Goal: Transaction & Acquisition: Book appointment/travel/reservation

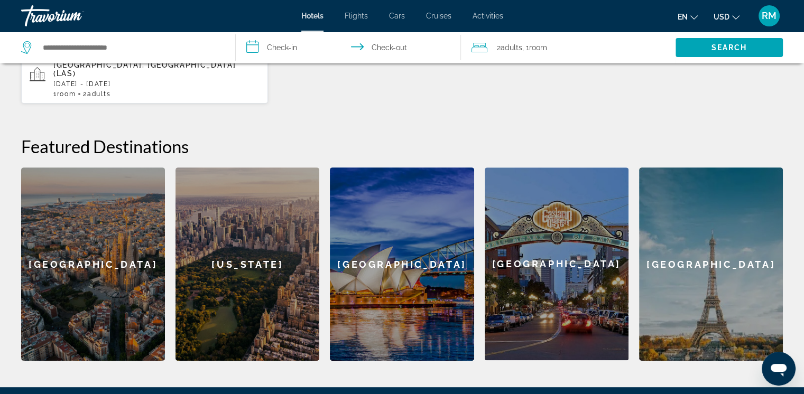
scroll to position [401, 0]
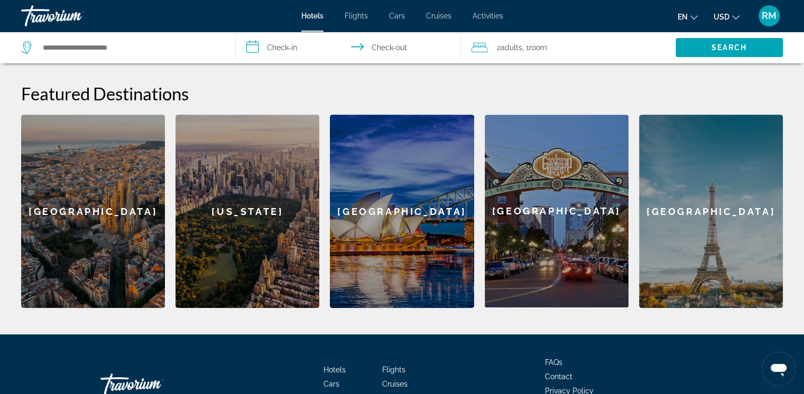
click at [243, 201] on div "[US_STATE]" at bounding box center [248, 212] width 144 height 194
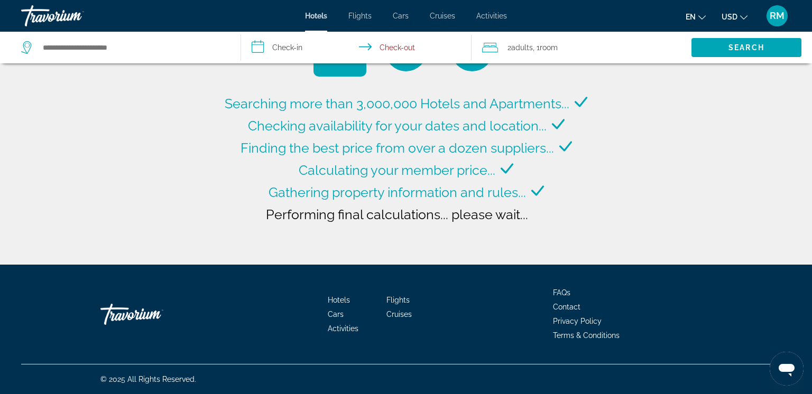
type input "**********"
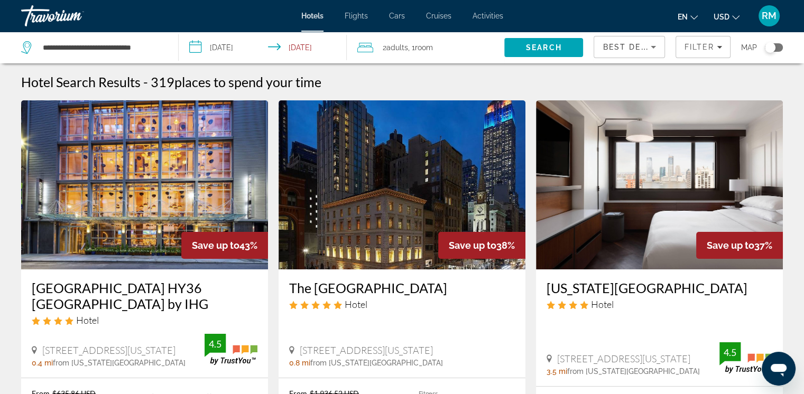
click at [219, 47] on input "**********" at bounding box center [265, 49] width 172 height 35
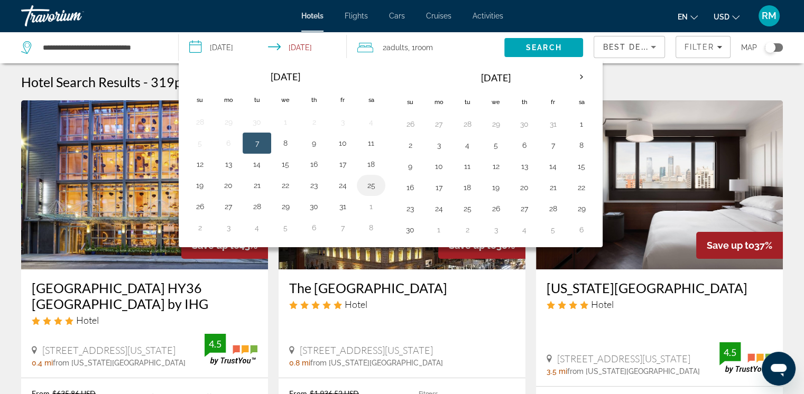
click at [370, 182] on button "25" at bounding box center [371, 185] width 17 height 15
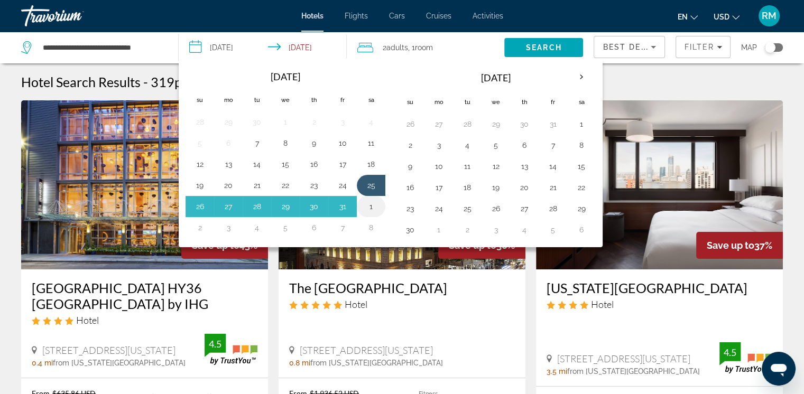
click at [372, 204] on button "1" at bounding box center [371, 206] width 17 height 15
type input "**********"
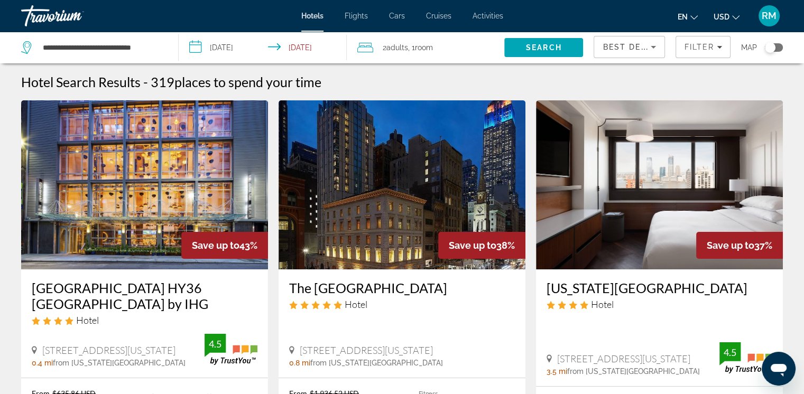
click at [405, 43] on span "Adults" at bounding box center [398, 47] width 22 height 8
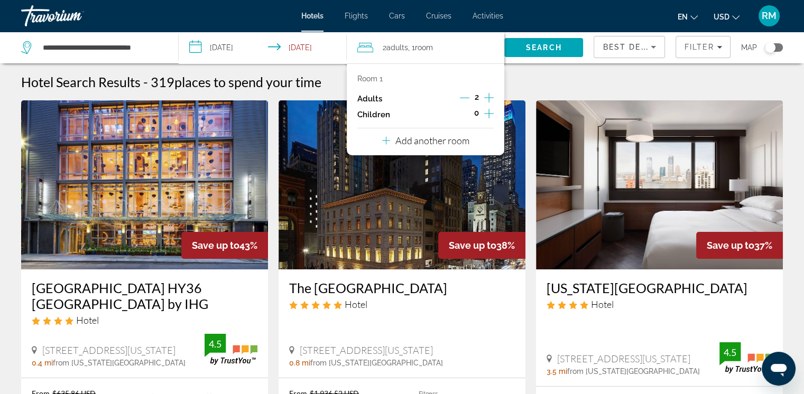
click at [487, 98] on icon "Increment adults" at bounding box center [489, 97] width 10 height 13
click at [541, 19] on div "en English Español Français Italiano Português русский USD USD ($) MXN (Mex$) C…" at bounding box center [649, 16] width 270 height 22
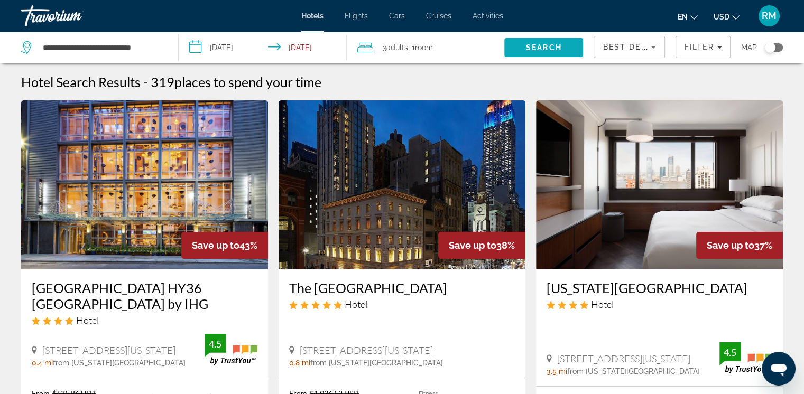
click at [527, 47] on span "Search" at bounding box center [544, 47] width 36 height 8
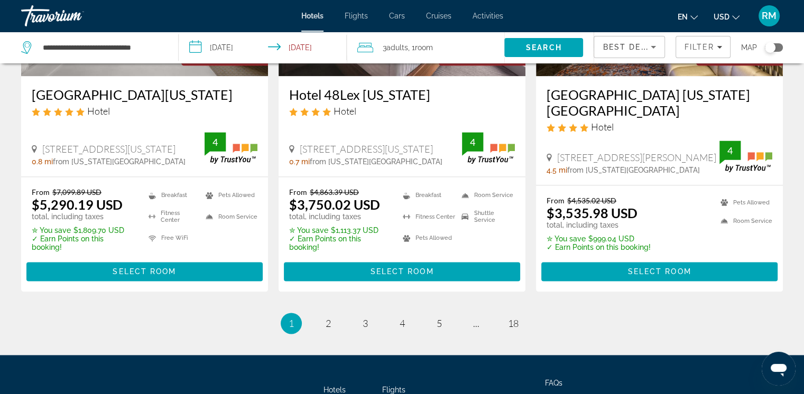
scroll to position [1487, 0]
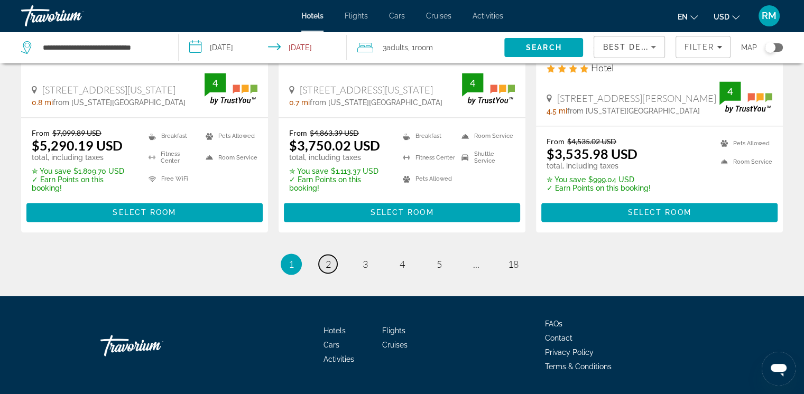
click at [328, 259] on span "2" at bounding box center [328, 265] width 5 height 12
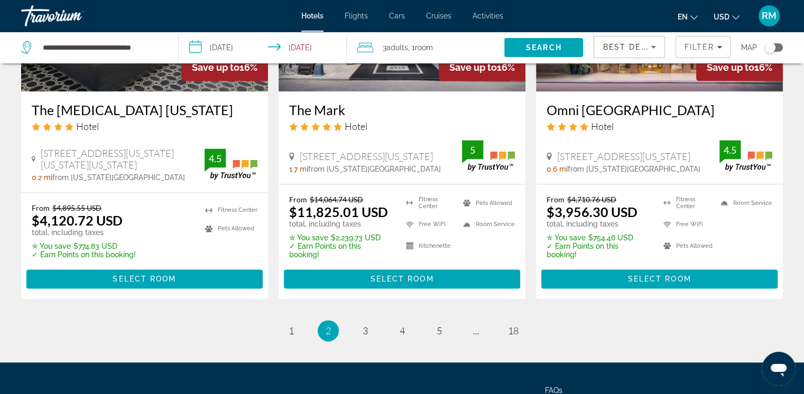
scroll to position [1464, 0]
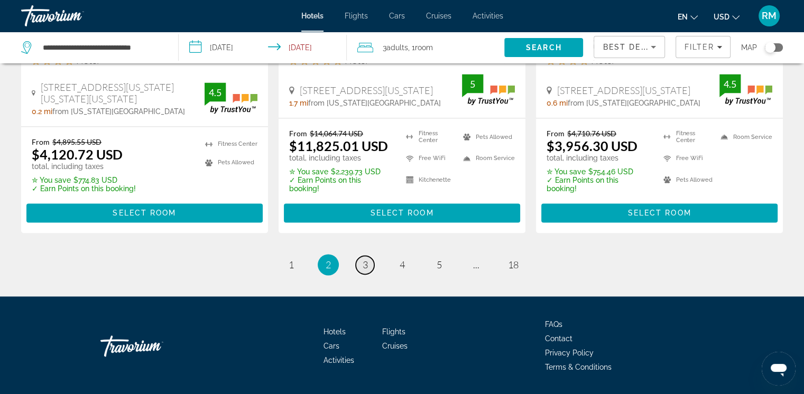
click at [367, 259] on span "3" at bounding box center [365, 265] width 5 height 12
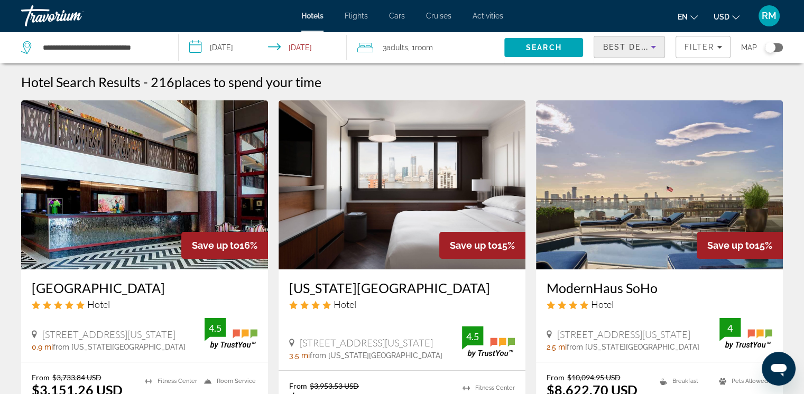
click at [653, 47] on icon "Sort by" at bounding box center [653, 47] width 5 height 3
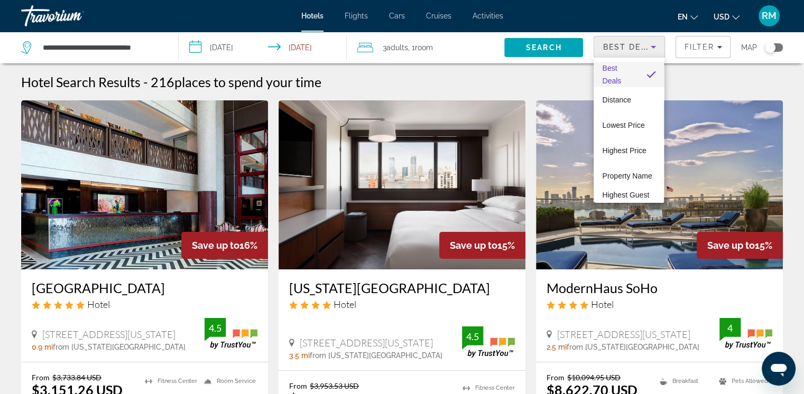
click at [696, 44] on div at bounding box center [402, 197] width 804 height 394
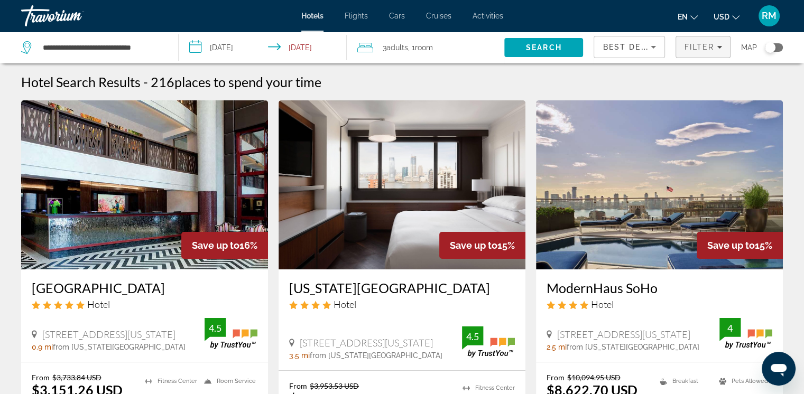
click at [722, 45] on span "Filters" at bounding box center [703, 46] width 54 height 25
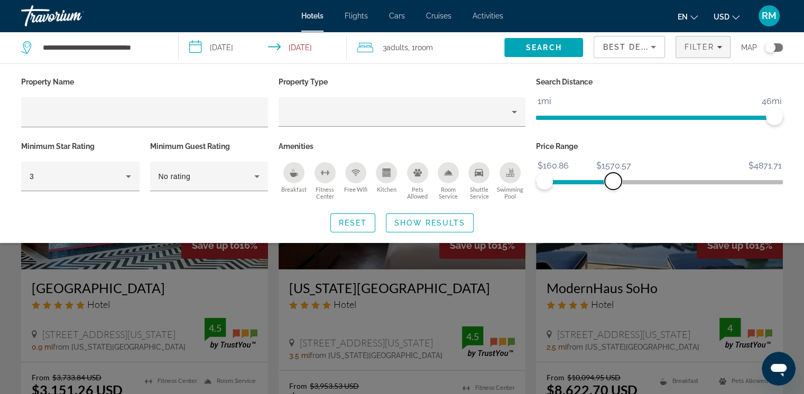
drag, startPoint x: 777, startPoint y: 181, endPoint x: 613, endPoint y: 182, distance: 163.4
click at [613, 182] on span "ngx-slider-max" at bounding box center [613, 181] width 17 height 17
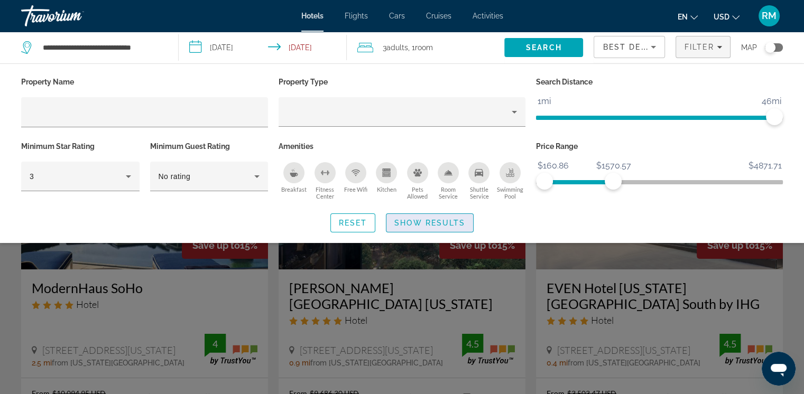
click at [447, 219] on span "Show Results" at bounding box center [429, 223] width 71 height 8
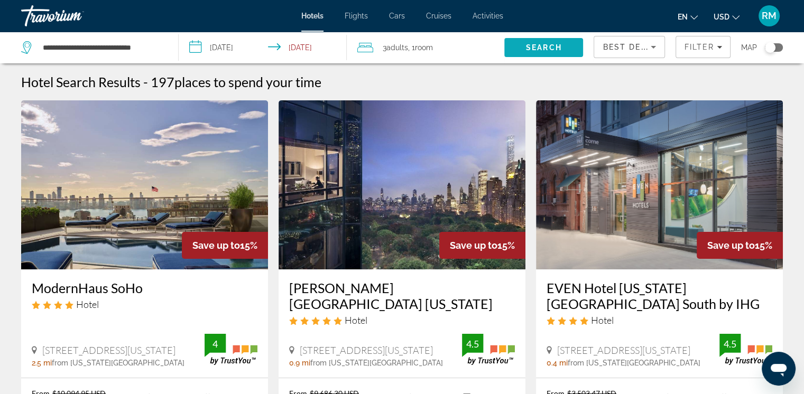
click at [552, 48] on span "Search" at bounding box center [544, 47] width 36 height 8
click at [720, 48] on icon "Filters" at bounding box center [719, 46] width 5 height 5
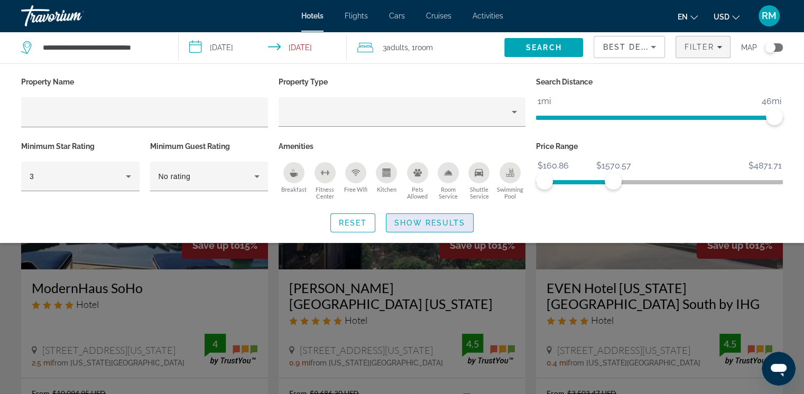
click at [414, 221] on span "Show Results" at bounding box center [429, 223] width 71 height 8
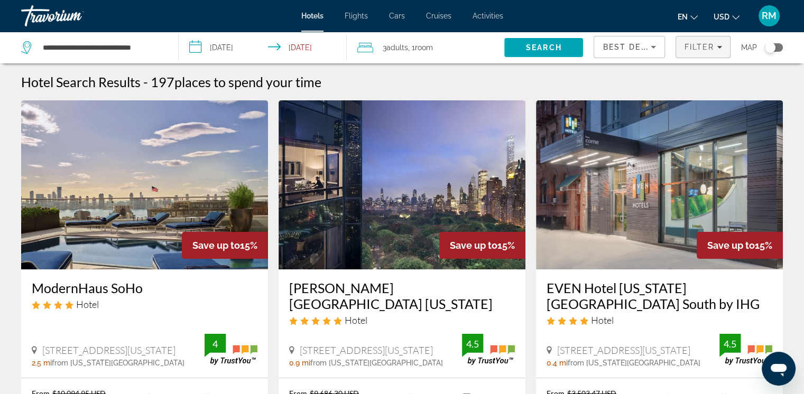
click at [698, 44] on span "Filter" at bounding box center [699, 47] width 30 height 8
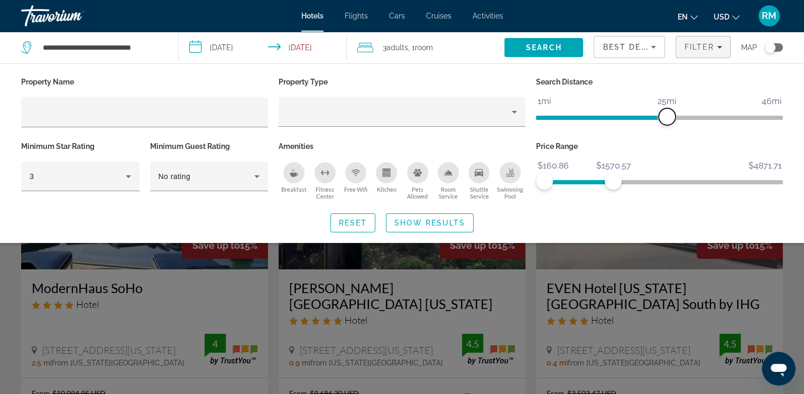
drag, startPoint x: 778, startPoint y: 116, endPoint x: 669, endPoint y: 117, distance: 108.9
click at [669, 117] on span "ngx-slider" at bounding box center [667, 116] width 17 height 17
click at [553, 47] on span "Search" at bounding box center [544, 47] width 36 height 8
click at [432, 226] on span "Show Results" at bounding box center [429, 223] width 71 height 8
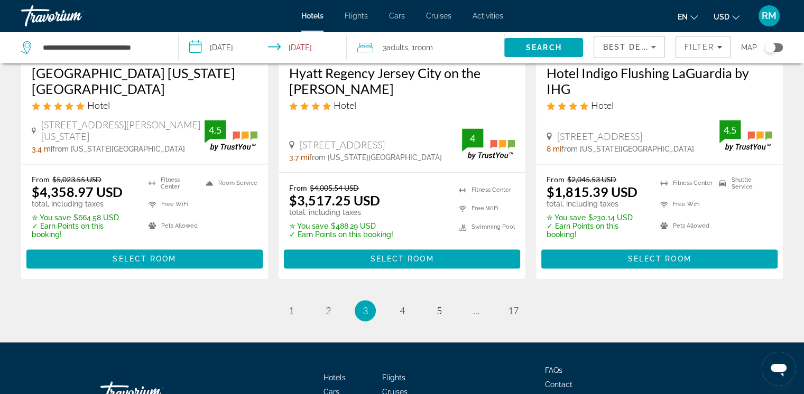
scroll to position [1481, 0]
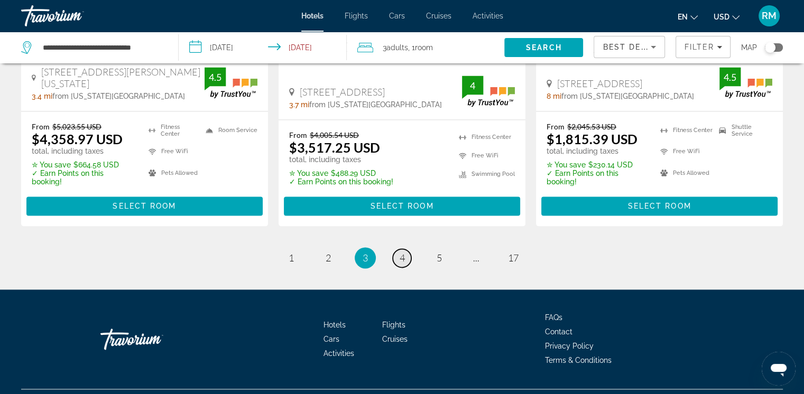
click at [400, 261] on span "4" at bounding box center [402, 258] width 5 height 12
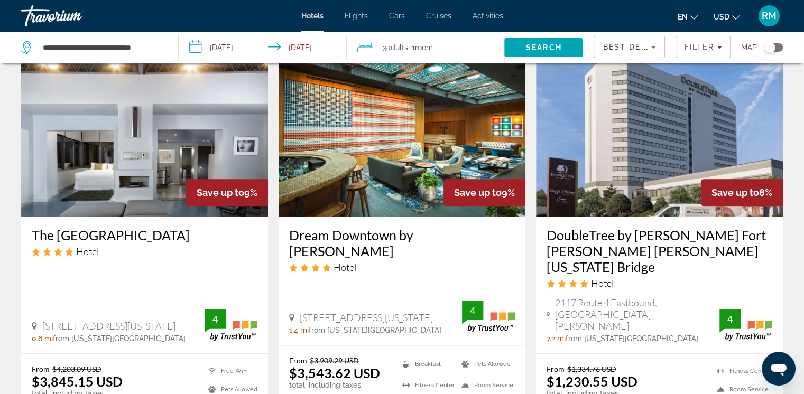
scroll to position [1322, 0]
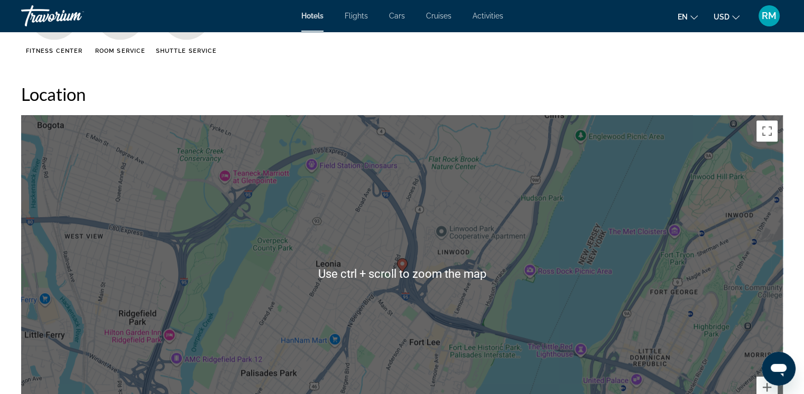
scroll to position [1005, 0]
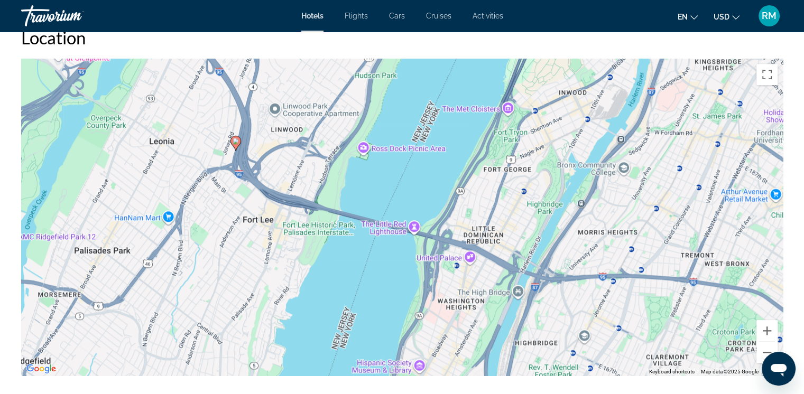
drag, startPoint x: 698, startPoint y: 306, endPoint x: 554, endPoint y: 247, distance: 155.2
click at [554, 247] on div "To activate drag with keyboard, press Alt + Enter. Once in keyboard drag state,…" at bounding box center [402, 217] width 762 height 317
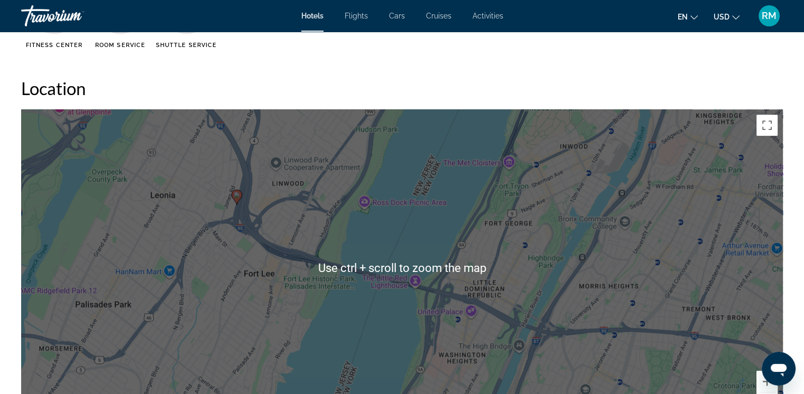
scroll to position [952, 0]
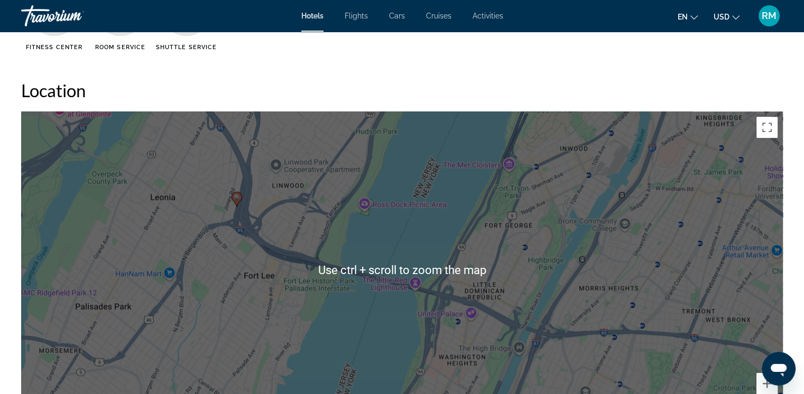
click at [493, 253] on div "To activate drag with keyboard, press Alt + Enter. Once in keyboard drag state,…" at bounding box center [402, 270] width 762 height 317
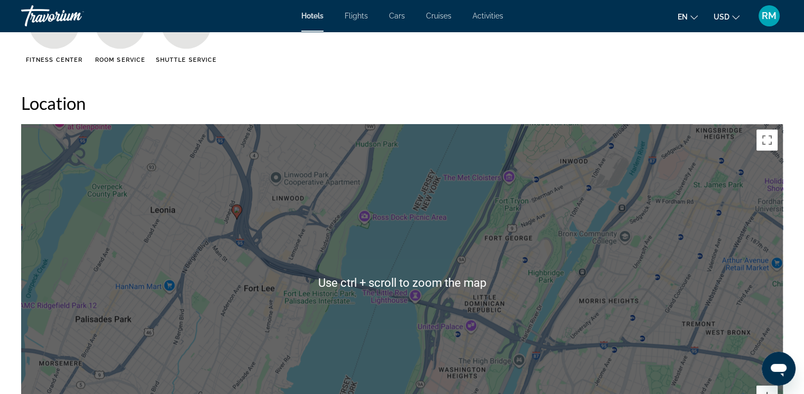
scroll to position [1005, 0]
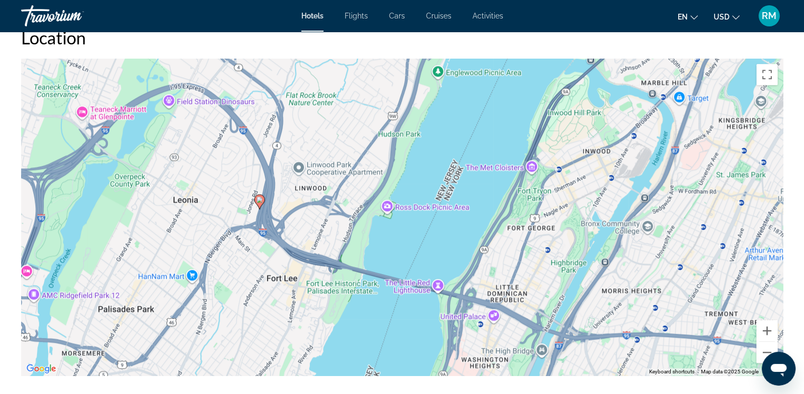
drag, startPoint x: 438, startPoint y: 230, endPoint x: 451, endPoint y: 268, distance: 39.6
click at [461, 276] on div "To activate drag with keyboard, press Alt + Enter. Once in keyboard drag state,…" at bounding box center [402, 217] width 762 height 317
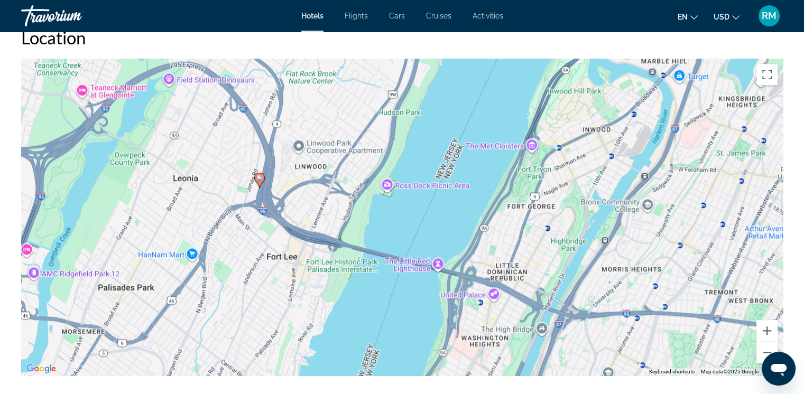
click at [434, 217] on div "To activate drag with keyboard, press Alt + Enter. Once in keyboard drag state,…" at bounding box center [402, 217] width 762 height 317
click at [767, 349] on button "Zoom out" at bounding box center [767, 352] width 21 height 21
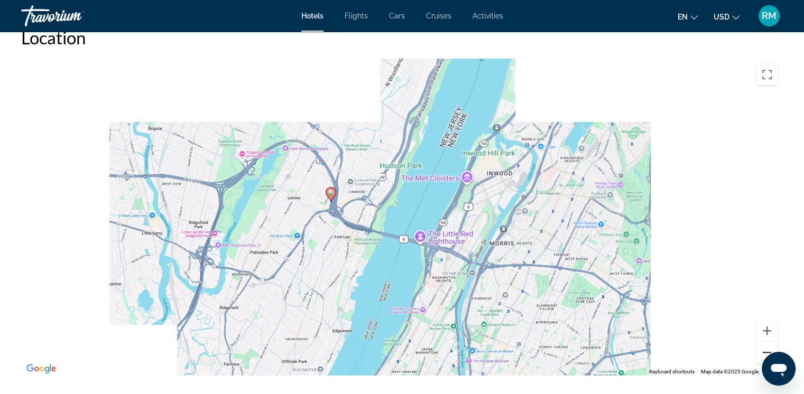
click at [767, 349] on button "Zoom out" at bounding box center [767, 352] width 21 height 21
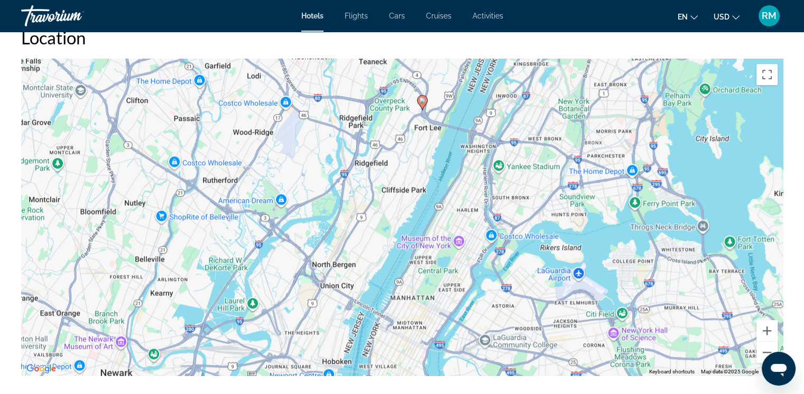
drag, startPoint x: 300, startPoint y: 280, endPoint x: 358, endPoint y: 177, distance: 118.4
click at [358, 177] on div "To activate drag with keyboard, press Alt + Enter. Once in keyboard drag state,…" at bounding box center [402, 217] width 762 height 317
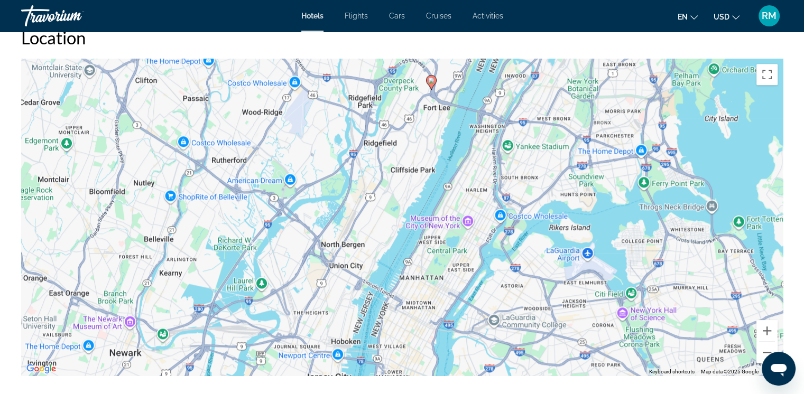
drag, startPoint x: 328, startPoint y: 324, endPoint x: 347, endPoint y: 280, distance: 47.6
click at [347, 280] on div "To activate drag with keyboard, press Alt + Enter. Once in keyboard drag state,…" at bounding box center [402, 217] width 762 height 317
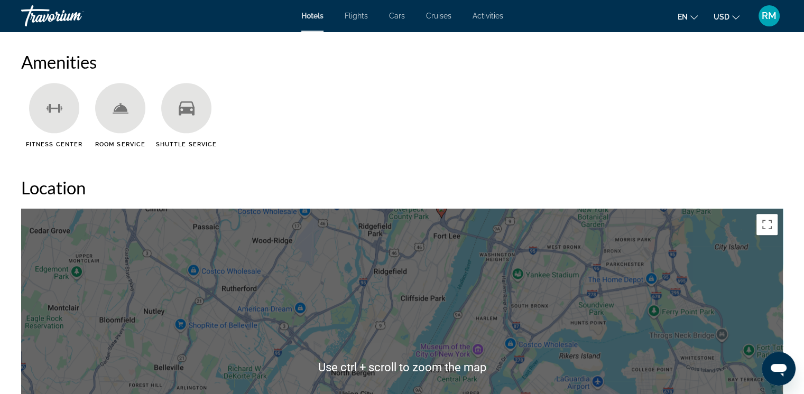
scroll to position [846, 0]
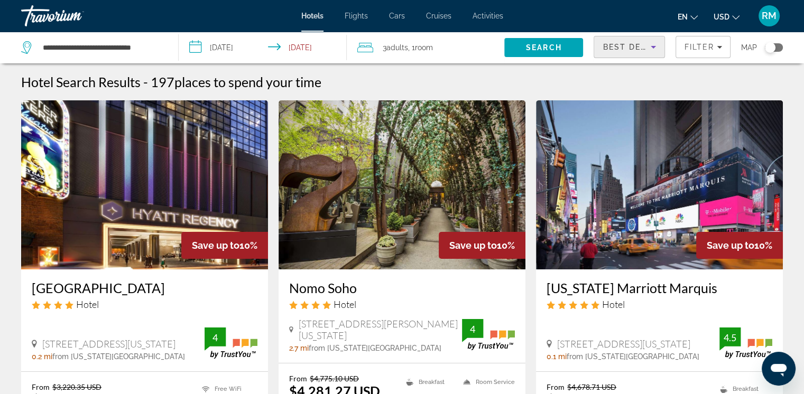
click at [634, 47] on span "Best Deals" at bounding box center [630, 47] width 55 height 8
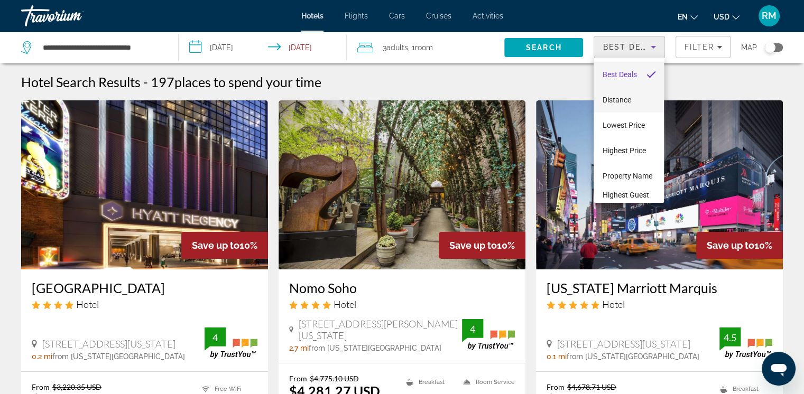
click at [623, 97] on span "Distance" at bounding box center [616, 100] width 29 height 8
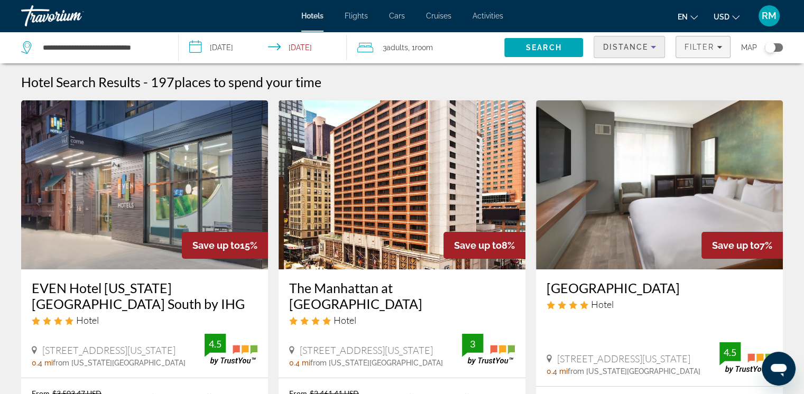
click at [692, 44] on span "Filter" at bounding box center [699, 47] width 30 height 8
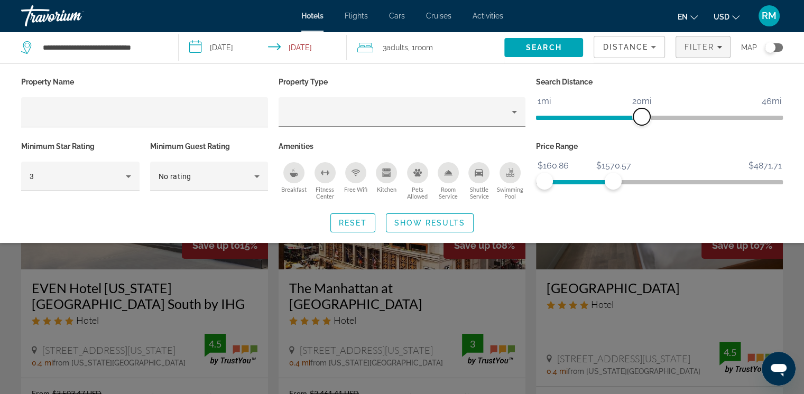
drag, startPoint x: 665, startPoint y: 114, endPoint x: 641, endPoint y: 112, distance: 24.5
click at [641, 112] on span "ngx-slider" at bounding box center [642, 116] width 17 height 17
click at [440, 223] on span "Show Results" at bounding box center [429, 223] width 71 height 8
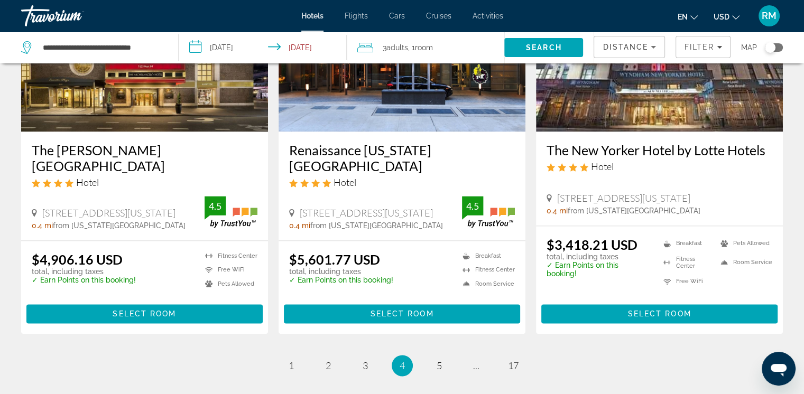
scroll to position [1465, 0]
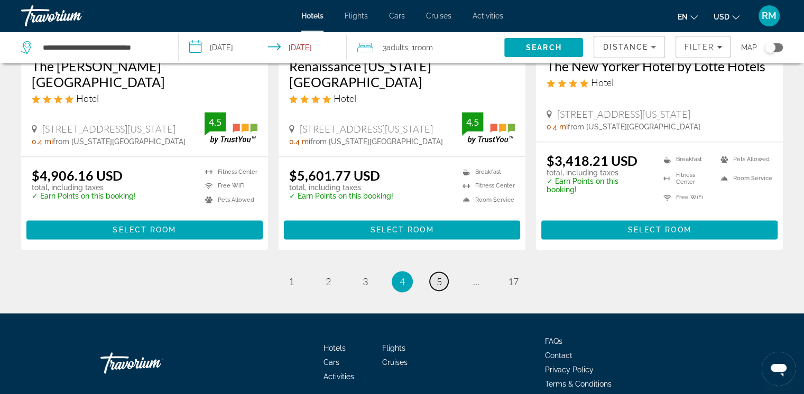
click at [439, 276] on span "5" at bounding box center [439, 282] width 5 height 12
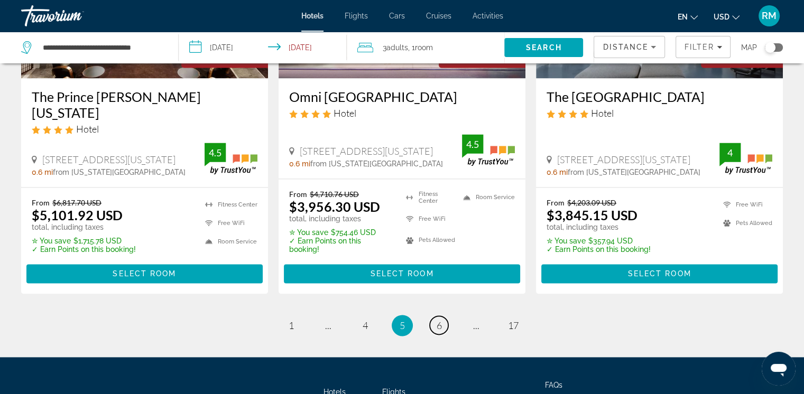
scroll to position [1459, 0]
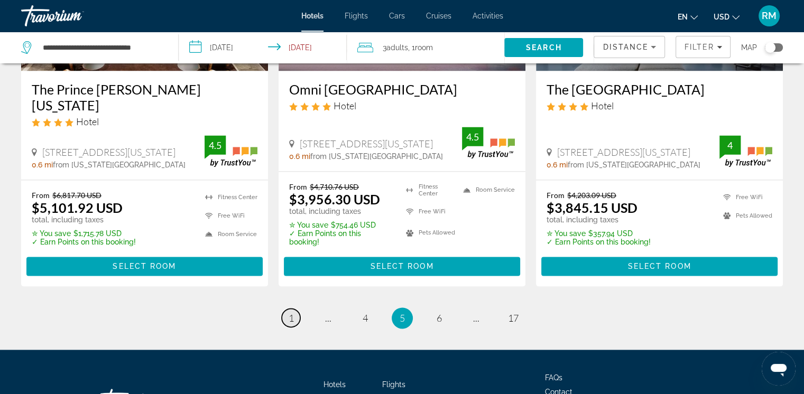
click at [292, 313] on span "1" at bounding box center [291, 319] width 5 height 12
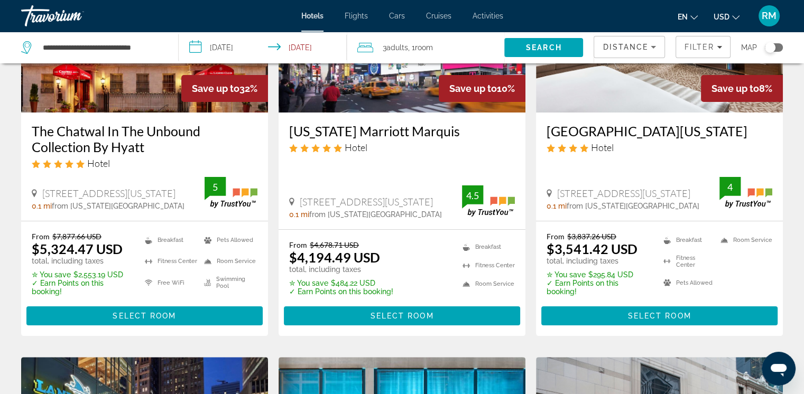
scroll to position [159, 0]
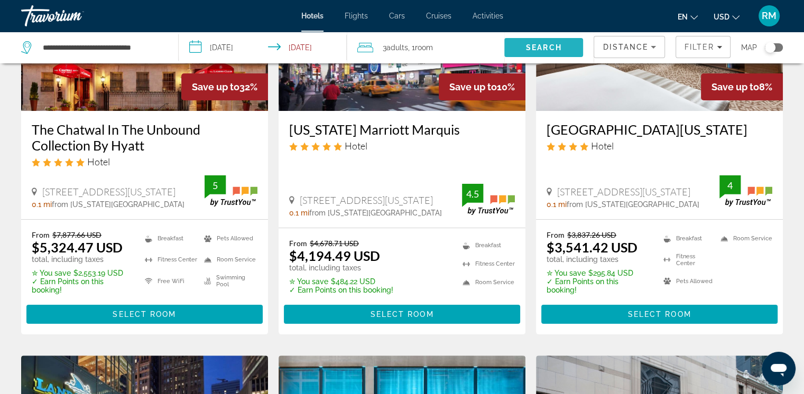
click at [544, 44] on span "Search" at bounding box center [544, 47] width 36 height 8
click at [648, 45] on icon "Sort by" at bounding box center [653, 47] width 13 height 13
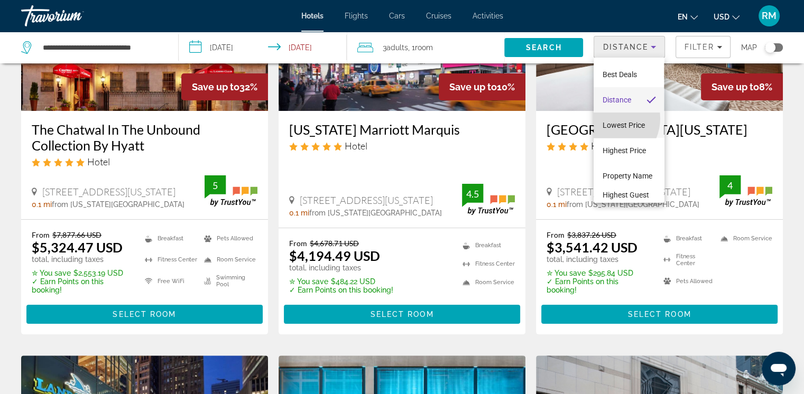
click at [609, 119] on span "Lowest Price" at bounding box center [623, 125] width 42 height 13
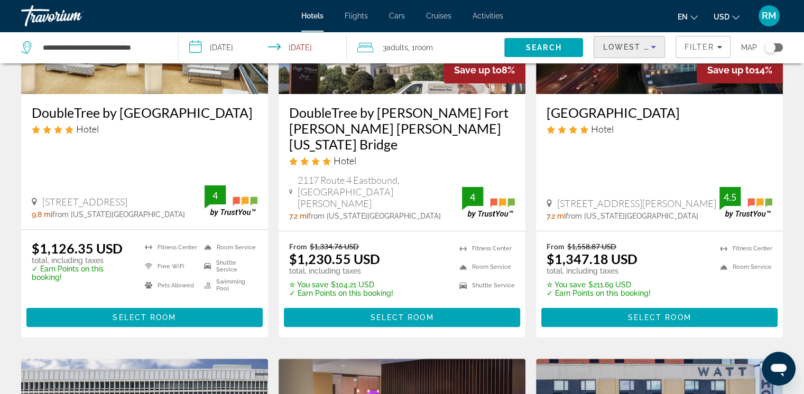
scroll to position [212, 0]
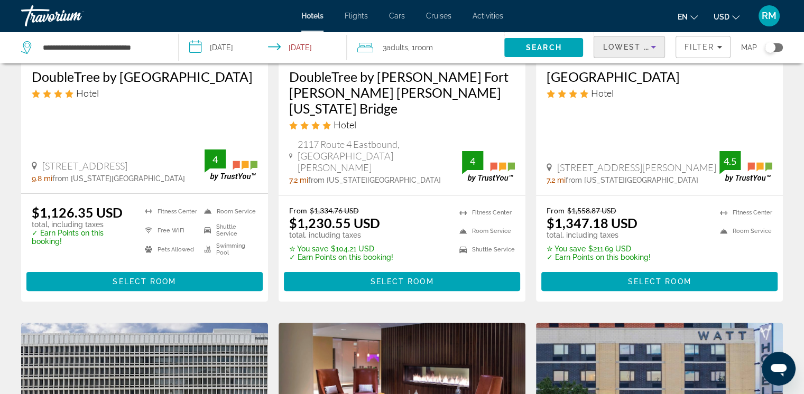
click at [620, 43] on span "Lowest Price" at bounding box center [637, 47] width 68 height 8
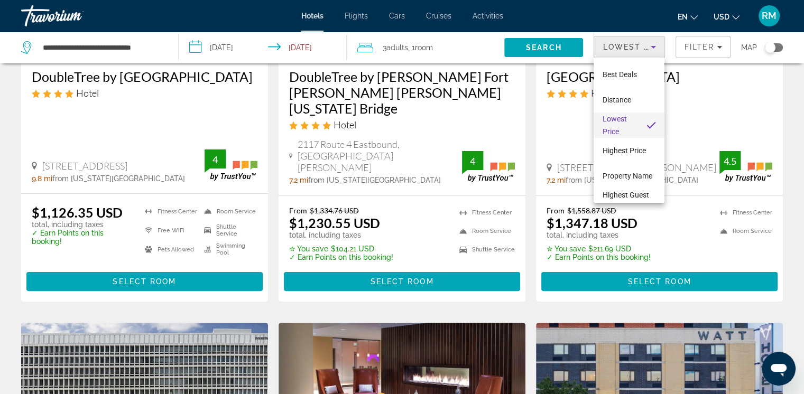
click at [691, 49] on div at bounding box center [402, 197] width 804 height 394
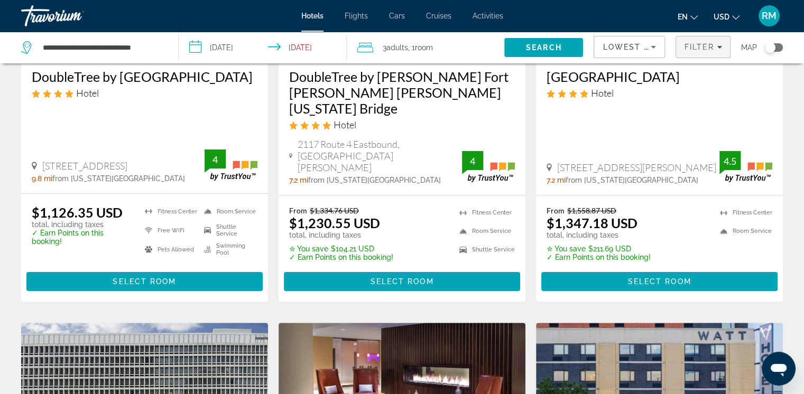
click at [694, 45] on span "Filter" at bounding box center [699, 47] width 30 height 8
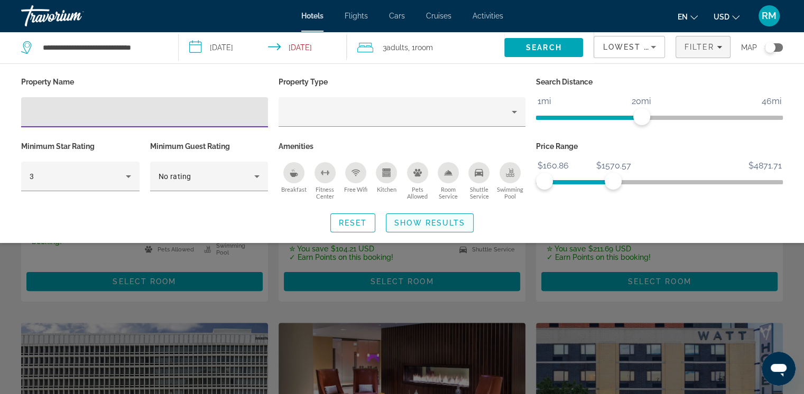
click at [427, 227] on span "Show Results" at bounding box center [429, 223] width 71 height 8
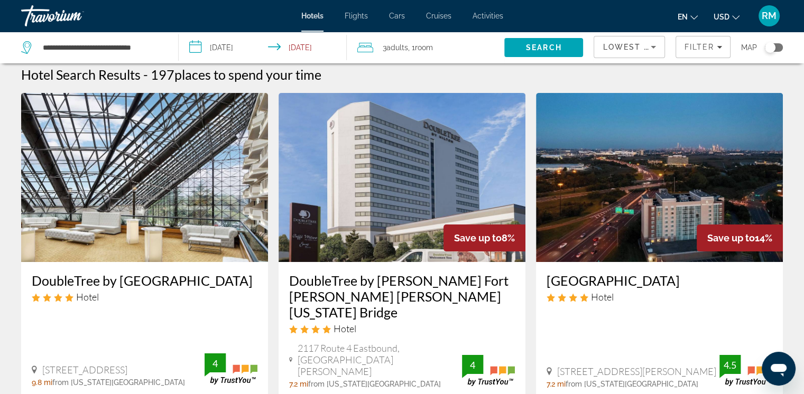
scroll to position [0, 0]
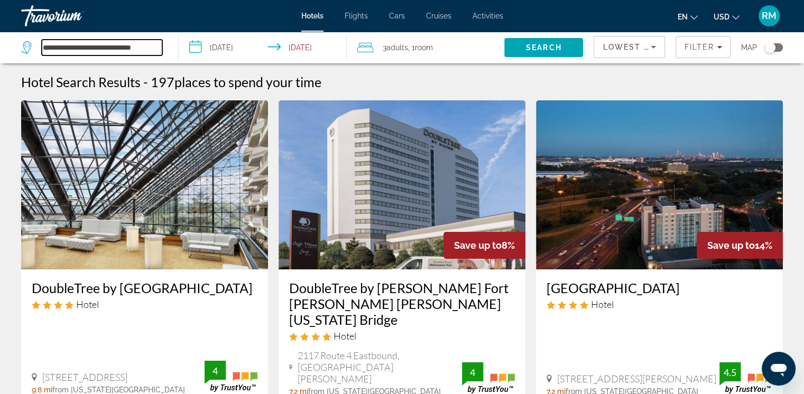
click at [131, 47] on input "**********" at bounding box center [102, 48] width 121 height 16
click at [548, 44] on span "Search" at bounding box center [544, 47] width 36 height 8
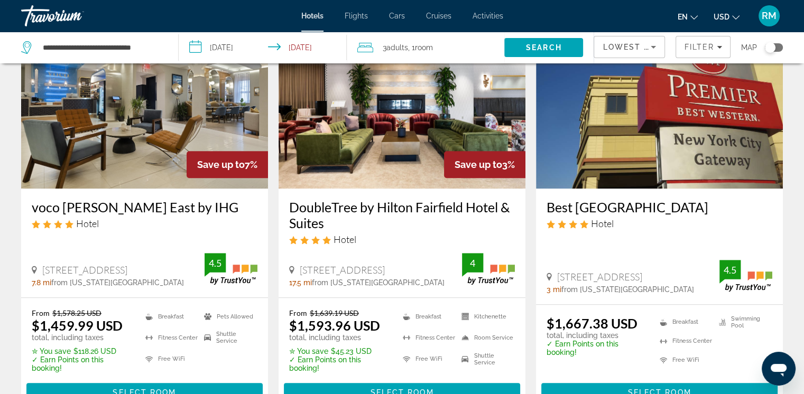
scroll to position [952, 0]
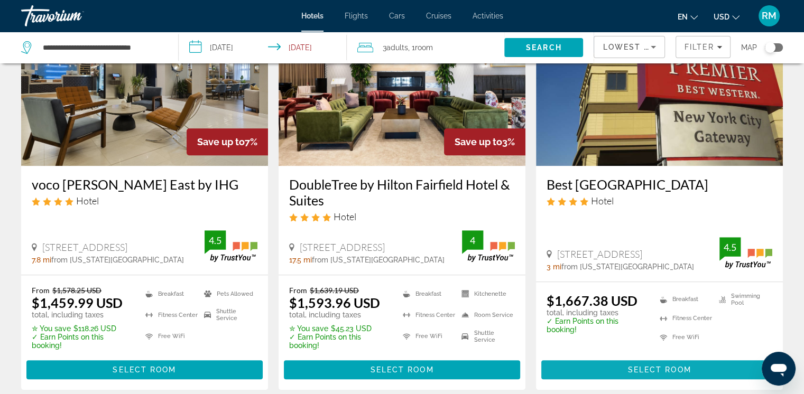
click at [663, 357] on span "Main content" at bounding box center [659, 369] width 236 height 25
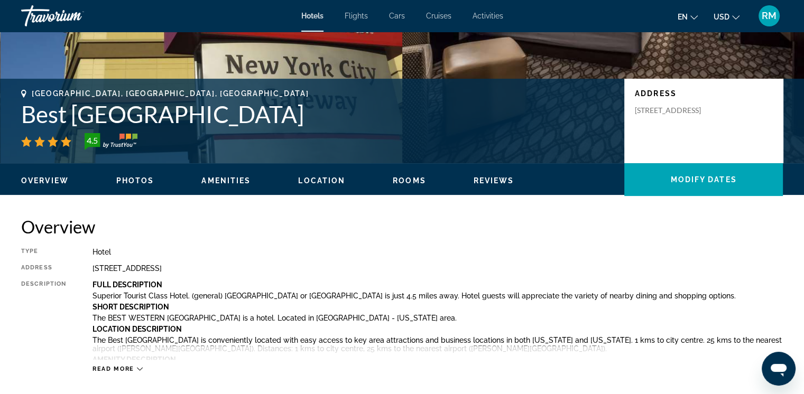
scroll to position [212, 0]
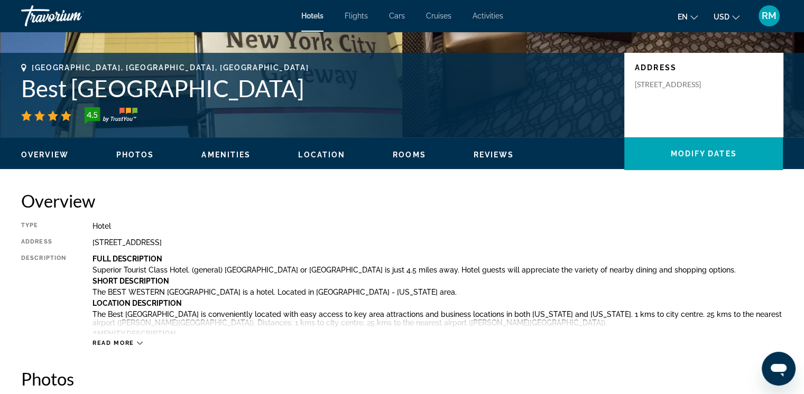
drag, startPoint x: 455, startPoint y: 87, endPoint x: 23, endPoint y: 86, distance: 432.0
click at [23, 86] on h1 "Best [GEOGRAPHIC_DATA]" at bounding box center [317, 88] width 593 height 27
drag, startPoint x: 23, startPoint y: 86, endPoint x: 373, endPoint y: 204, distance: 369.2
click at [373, 204] on h2 "Overview" at bounding box center [402, 200] width 762 height 21
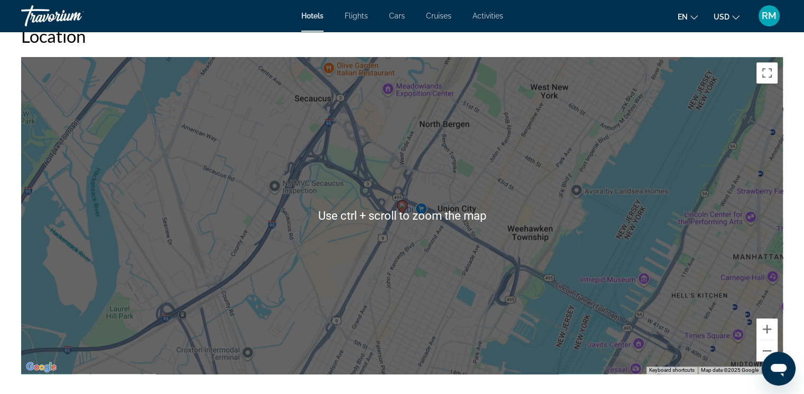
scroll to position [1005, 0]
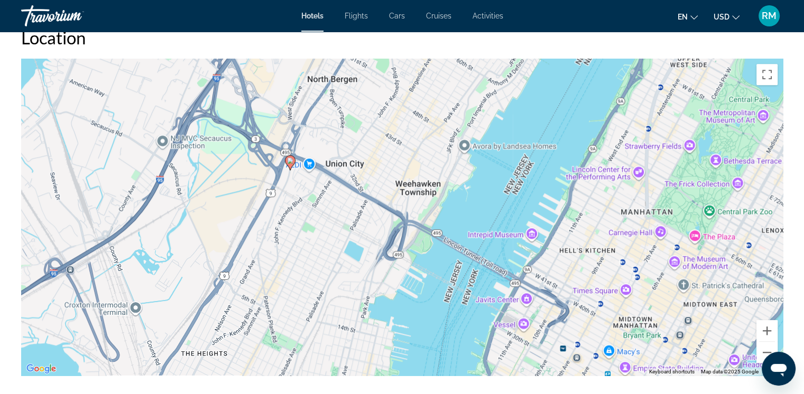
drag, startPoint x: 700, startPoint y: 297, endPoint x: 585, endPoint y: 248, distance: 124.8
click at [585, 248] on div "To activate drag with keyboard, press Alt + Enter. Once in keyboard drag state,…" at bounding box center [402, 217] width 762 height 317
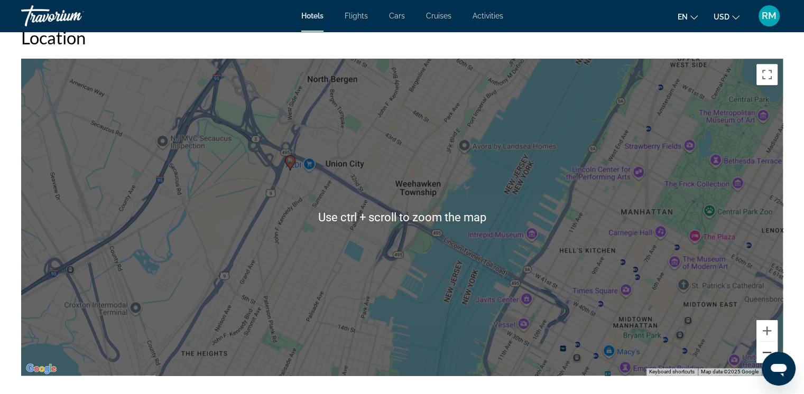
click at [773, 350] on button "Zoom out" at bounding box center [767, 352] width 21 height 21
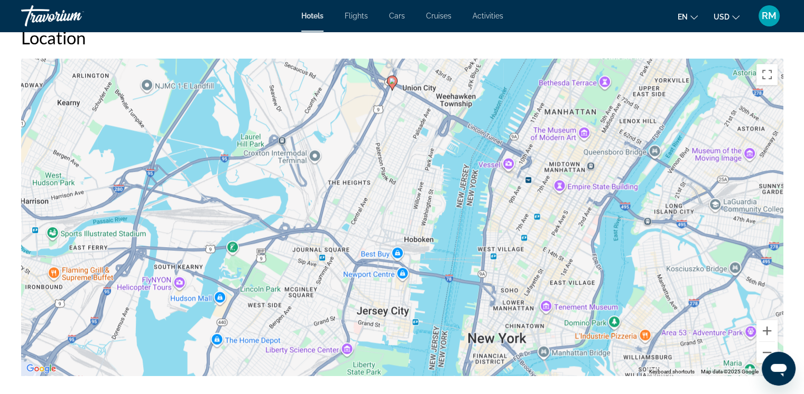
drag, startPoint x: 434, startPoint y: 265, endPoint x: 480, endPoint y: 161, distance: 113.9
click at [480, 161] on div "To activate drag with keyboard, press Alt + Enter. Once in keyboard drag state,…" at bounding box center [402, 217] width 762 height 317
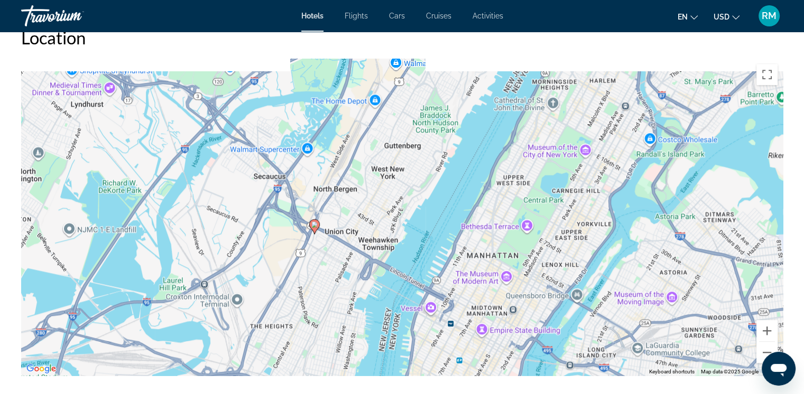
drag, startPoint x: 644, startPoint y: 219, endPoint x: 565, endPoint y: 364, distance: 164.9
click at [565, 364] on div "To activate drag with keyboard, press Alt + Enter. Once in keyboard drag state,…" at bounding box center [402, 217] width 762 height 317
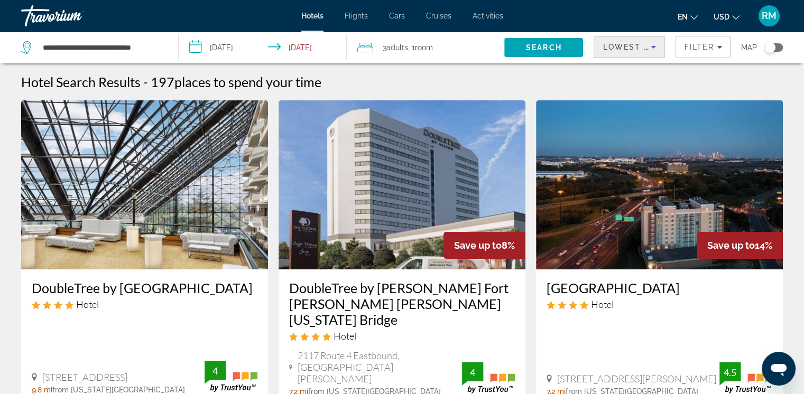
click at [611, 43] on span "Lowest Price" at bounding box center [637, 47] width 68 height 8
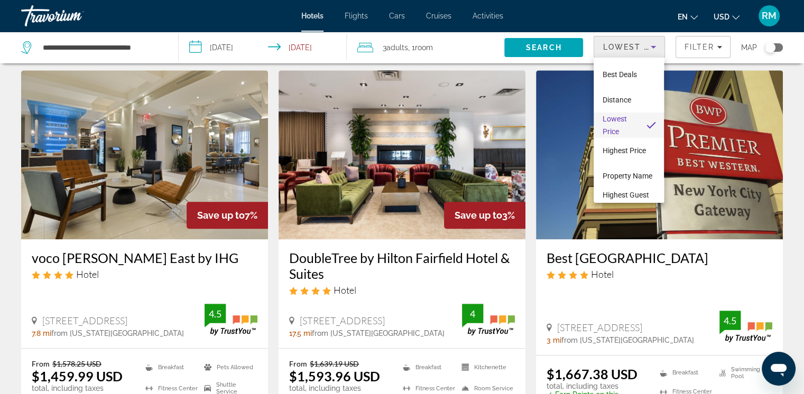
scroll to position [899, 0]
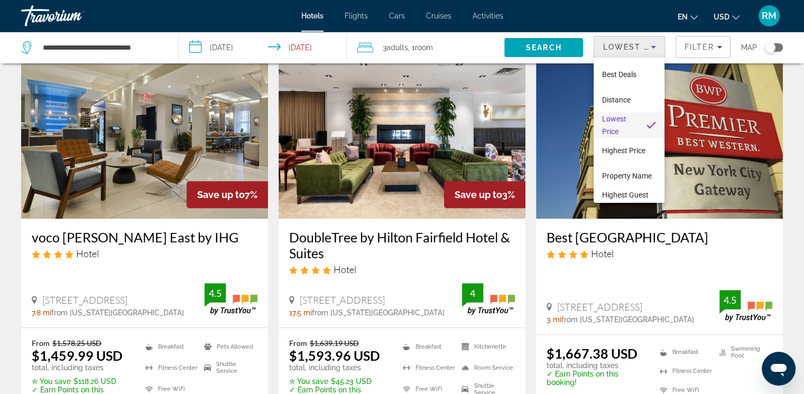
click at [629, 253] on div at bounding box center [402, 197] width 804 height 394
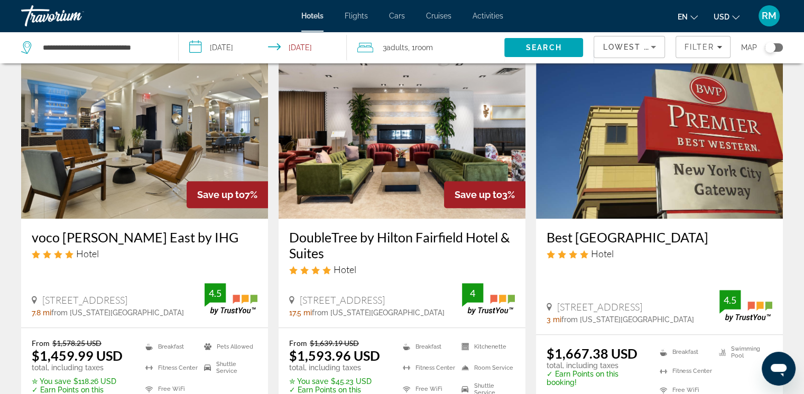
drag, startPoint x: 761, startPoint y: 193, endPoint x: 549, endPoint y: 208, distance: 212.6
click at [549, 219] on div "Best [GEOGRAPHIC_DATA] Hotel [STREET_ADDRESS] 3 mi from [US_STATE][GEOGRAPHIC_D…" at bounding box center [659, 276] width 247 height 115
copy h3 "Best Western Premier NYC Gateway"
